Goal: Transaction & Acquisition: Purchase product/service

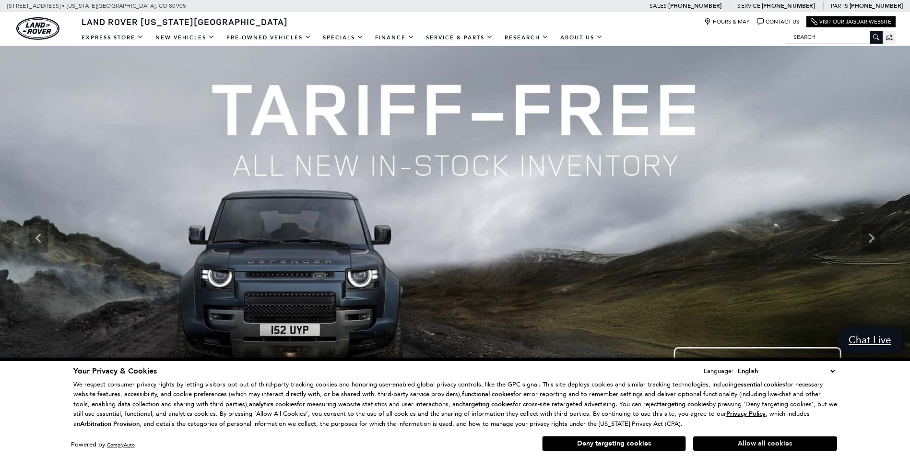
click at [745, 445] on button "Allow all cookies" at bounding box center [766, 443] width 144 height 14
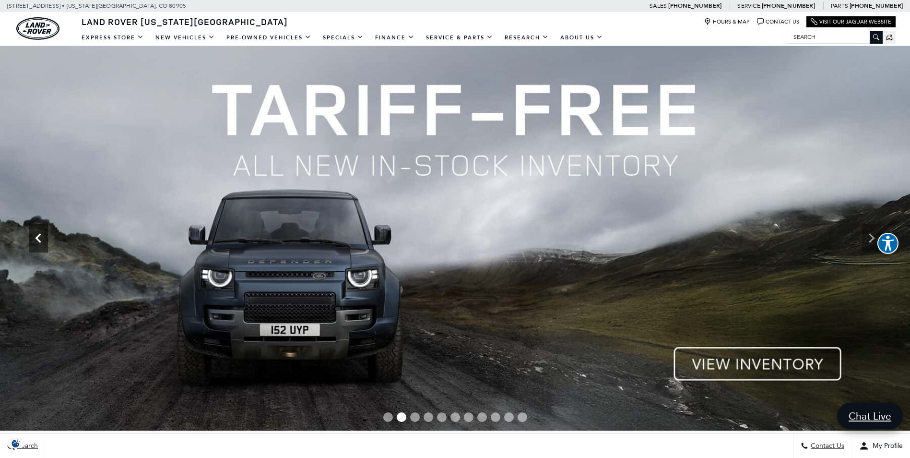
click at [35, 244] on icon "Previous" at bounding box center [38, 237] width 19 height 19
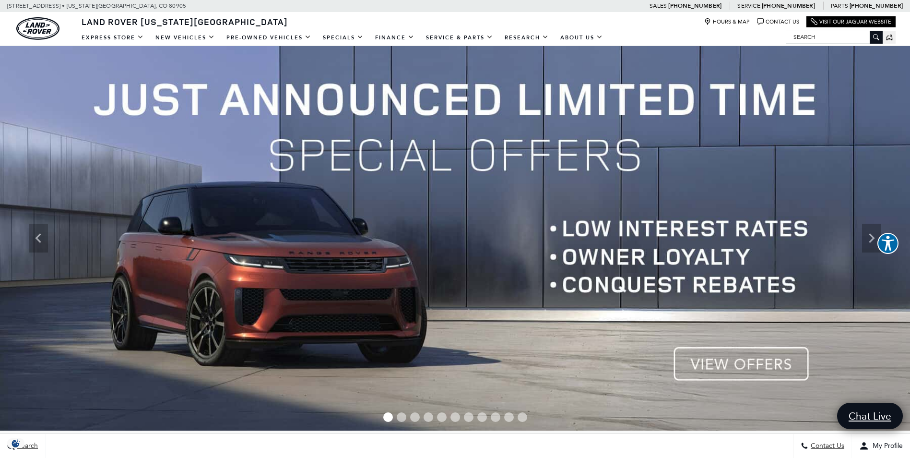
click at [758, 368] on img at bounding box center [455, 238] width 910 height 384
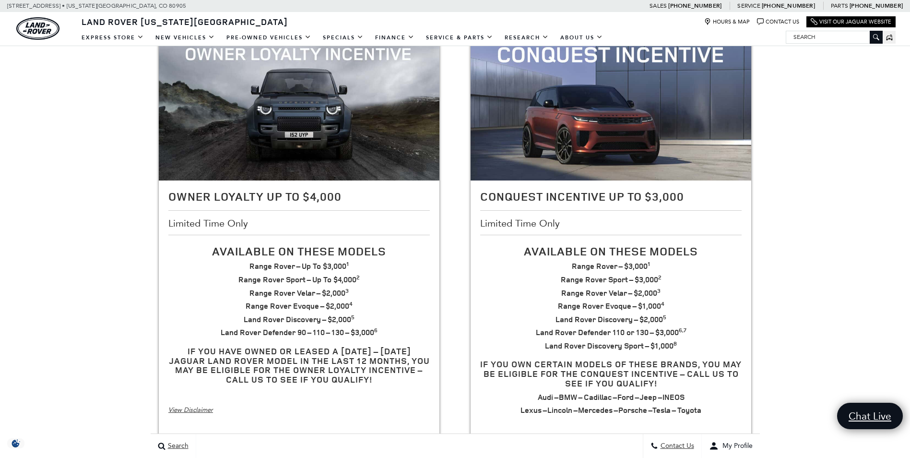
scroll to position [192, 0]
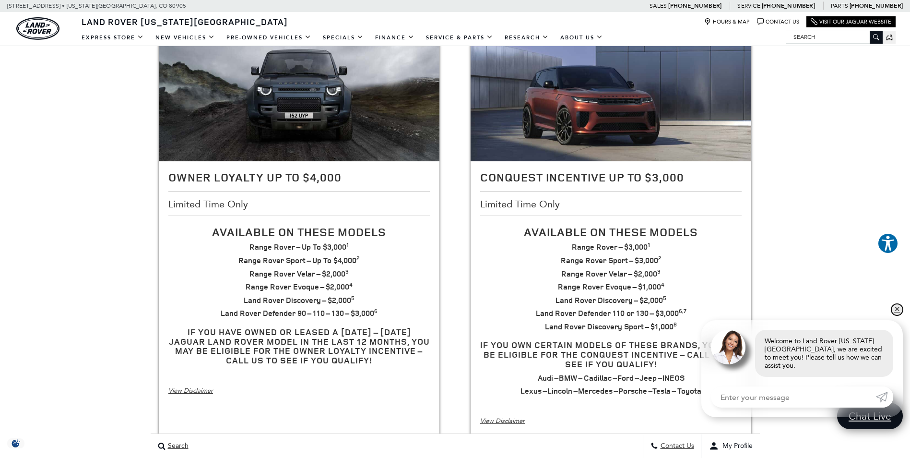
click at [896, 314] on link "✕" at bounding box center [898, 310] width 12 height 12
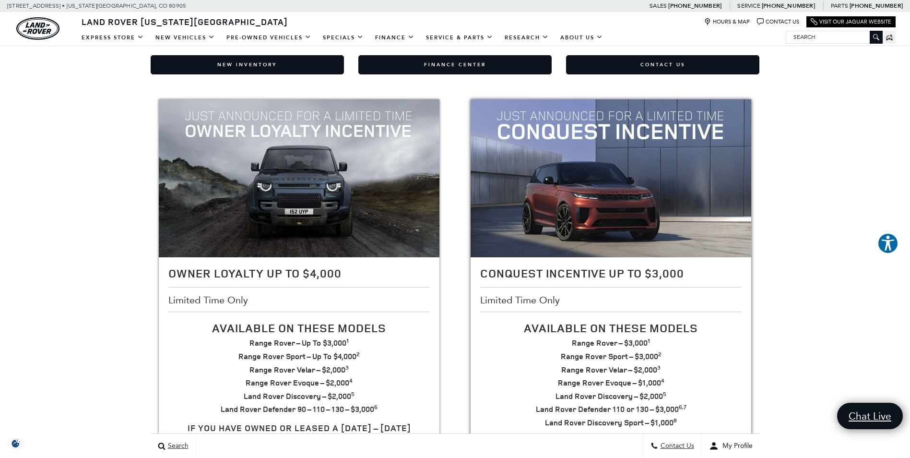
scroll to position [0, 0]
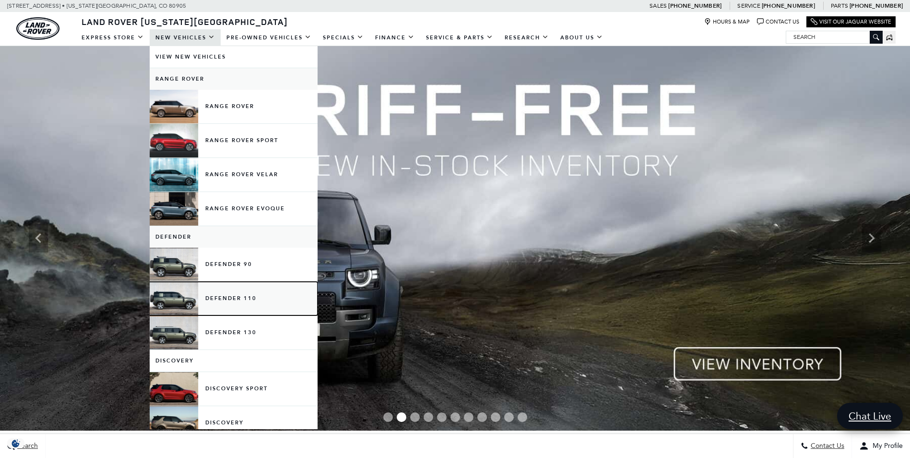
click at [259, 302] on link "Defender 110" at bounding box center [234, 299] width 168 height 34
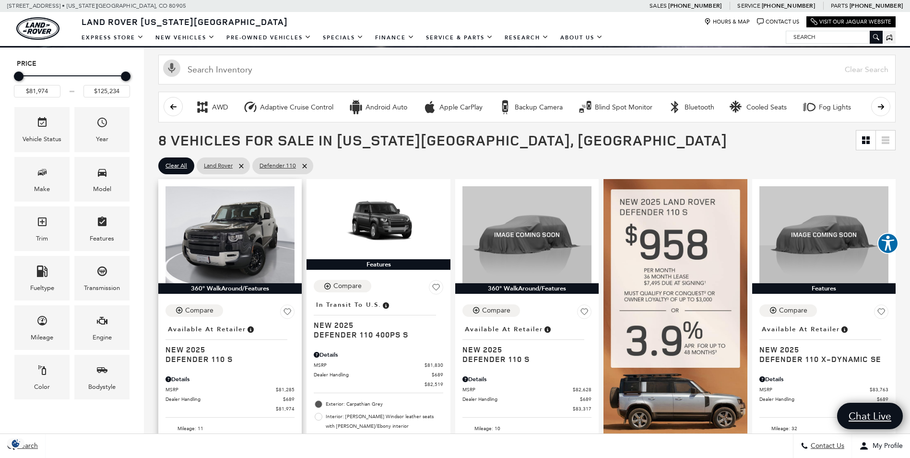
scroll to position [144, 0]
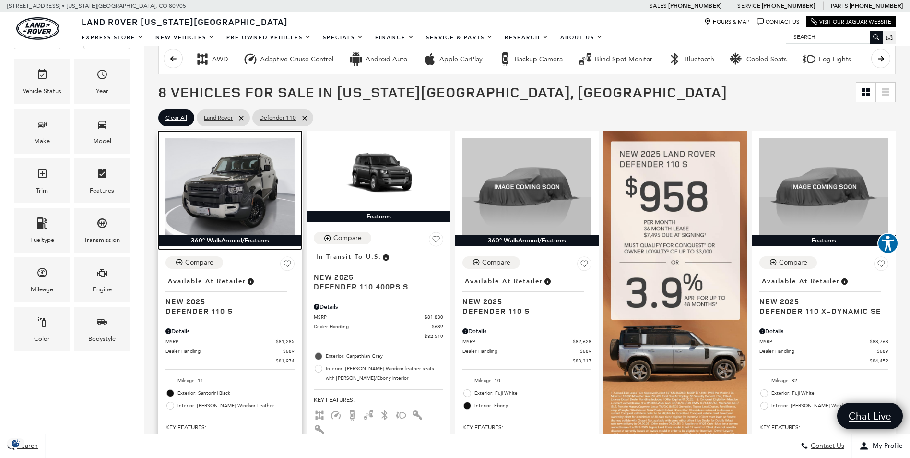
click at [223, 210] on img at bounding box center [230, 186] width 129 height 97
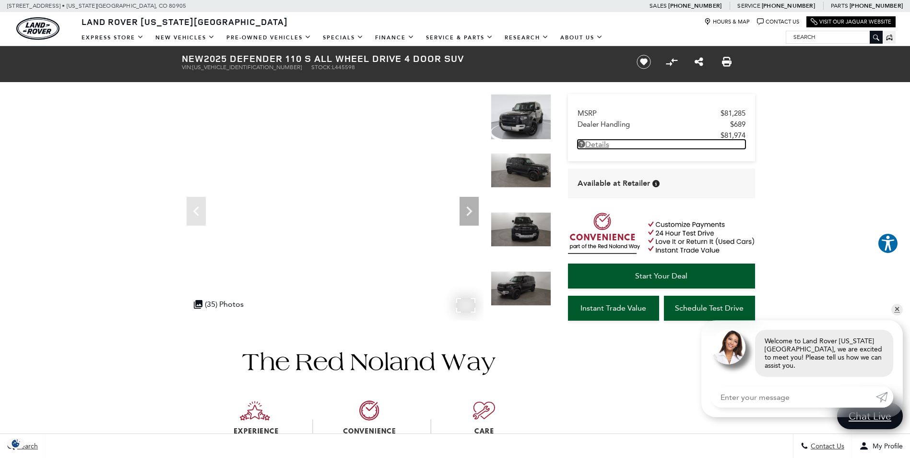
click at [599, 145] on link "Details - about pricing for: New 2025 Defender 110 S All Wheel Drive 4 Door SUV" at bounding box center [662, 144] width 168 height 9
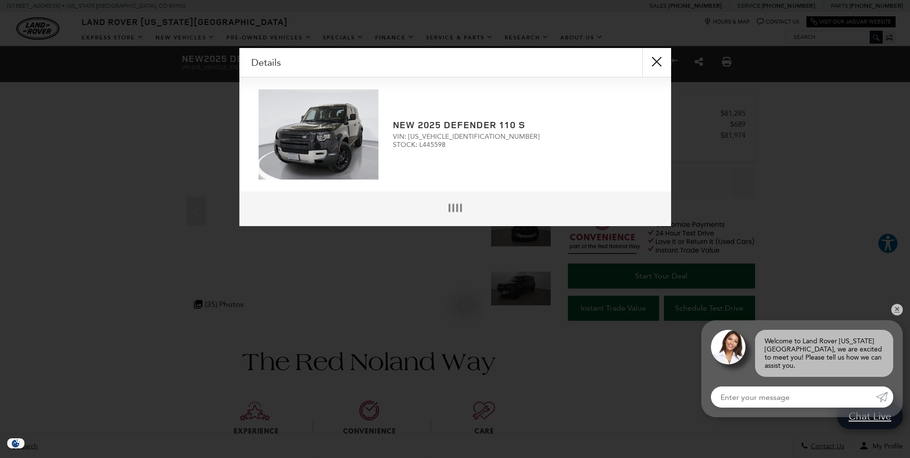
scroll to position [2, 0]
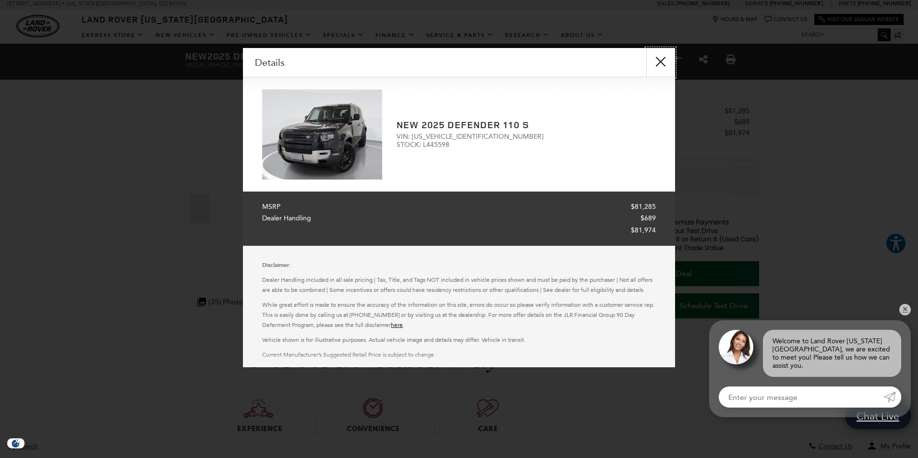
click at [658, 61] on button "close" at bounding box center [660, 62] width 29 height 29
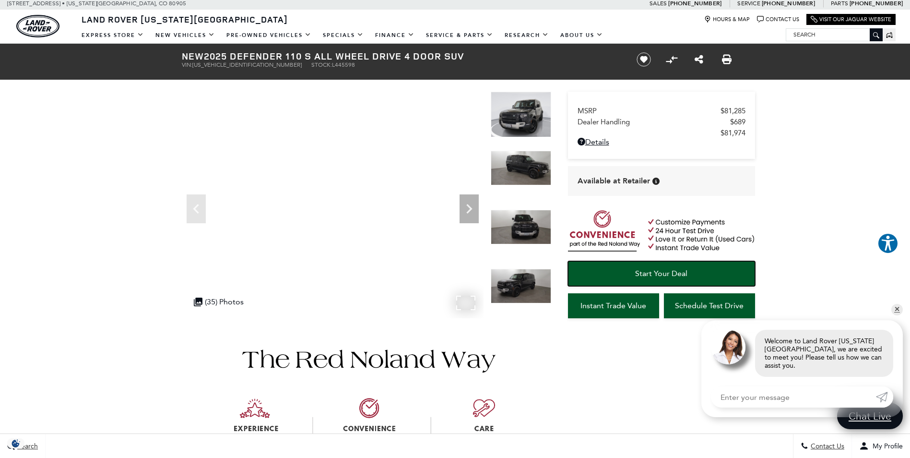
click at [663, 272] on span "Start Your Deal" at bounding box center [661, 273] width 52 height 9
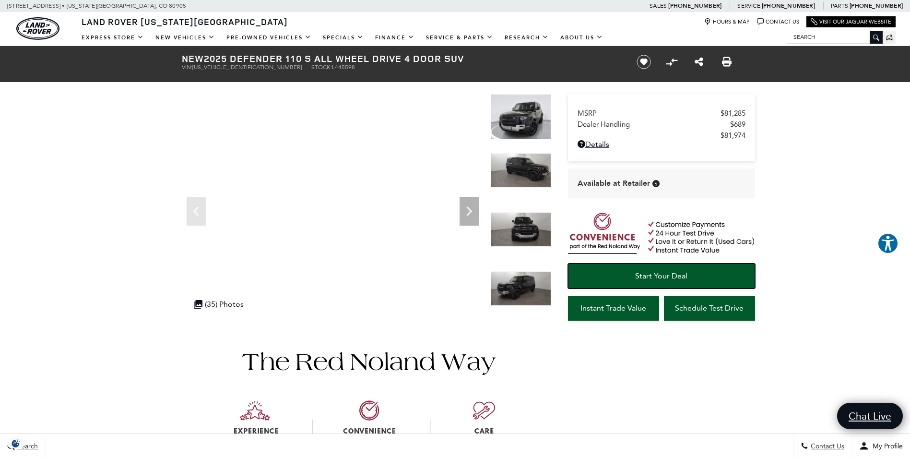
click at [635, 275] on span "Start Your Deal" at bounding box center [661, 275] width 52 height 9
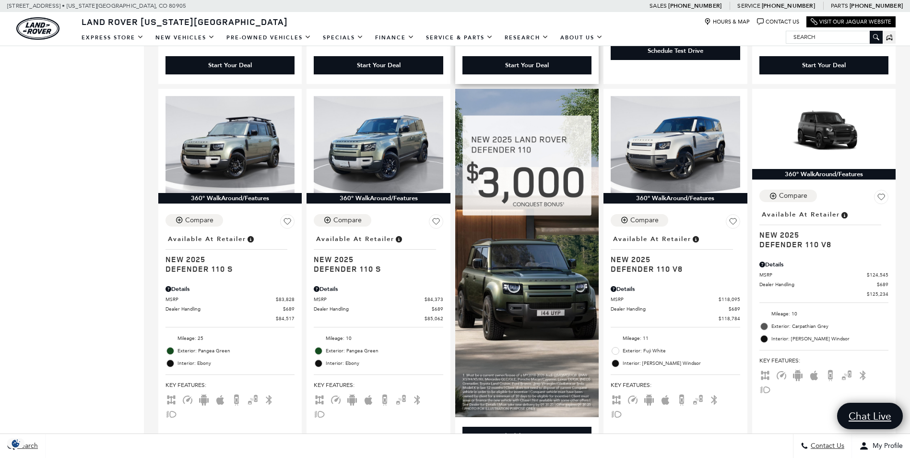
scroll to position [576, 0]
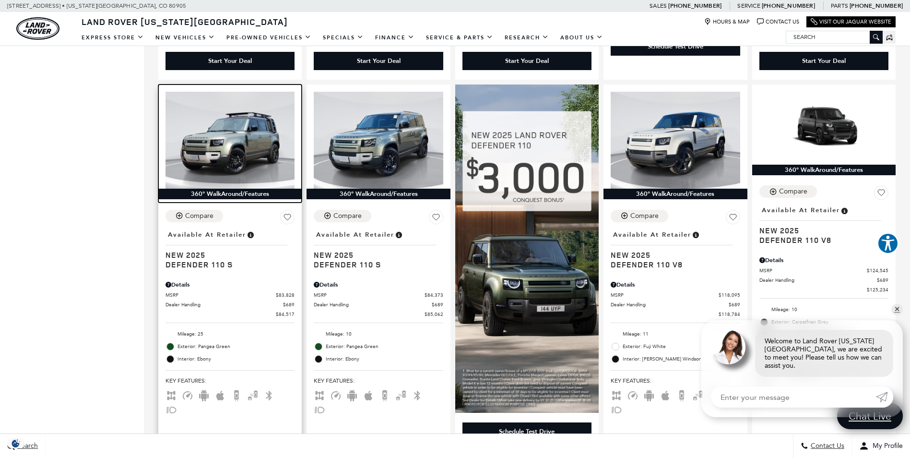
click at [234, 133] on img at bounding box center [230, 140] width 129 height 97
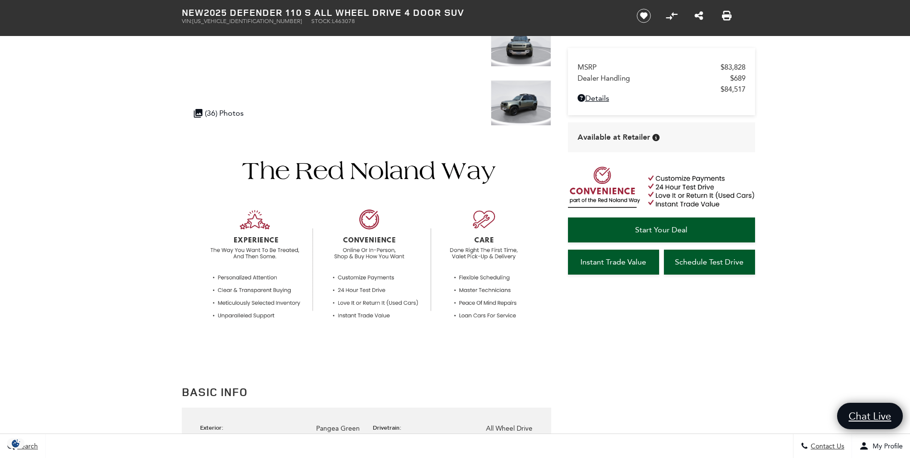
scroll to position [192, 0]
click at [665, 223] on link "Start Your Deal" at bounding box center [661, 229] width 187 height 25
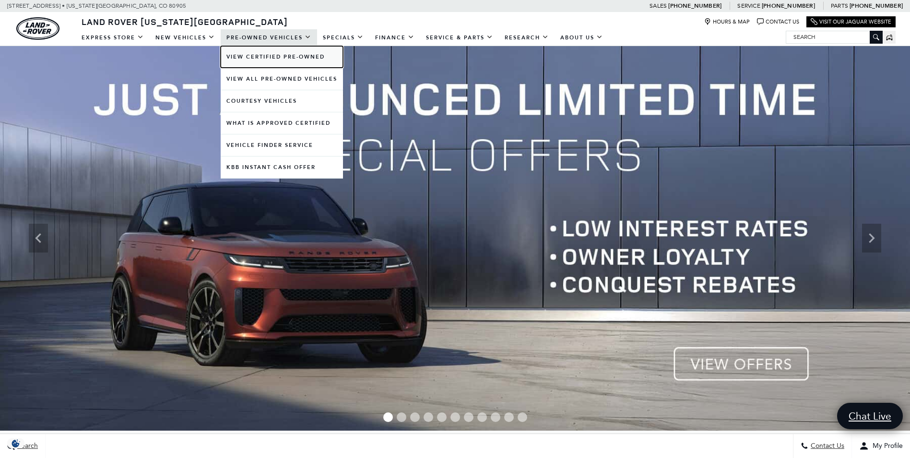
click at [306, 61] on link "View Certified Pre-Owned" at bounding box center [282, 57] width 122 height 22
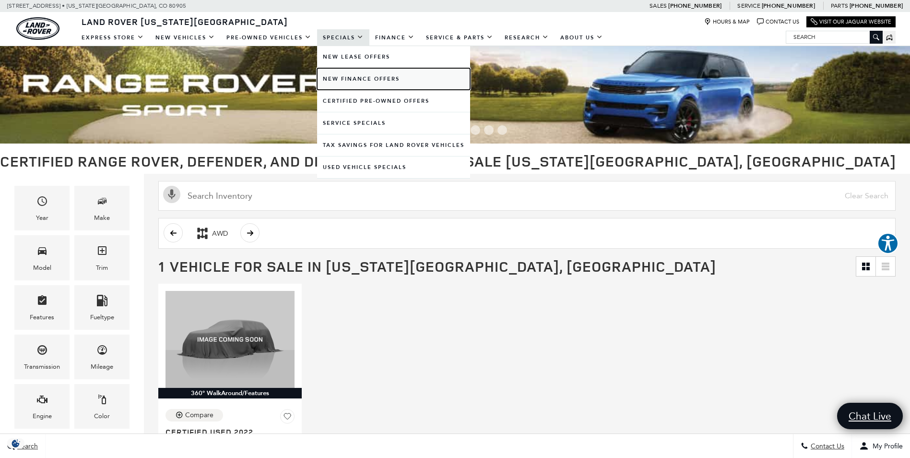
click at [354, 80] on link "New Finance Offers" at bounding box center [393, 79] width 153 height 22
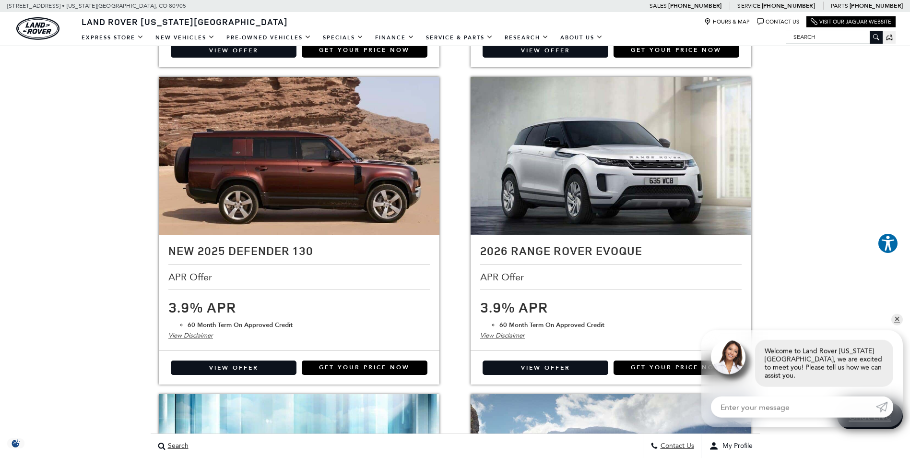
scroll to position [1152, 0]
